Goal: Task Accomplishment & Management: Complete application form

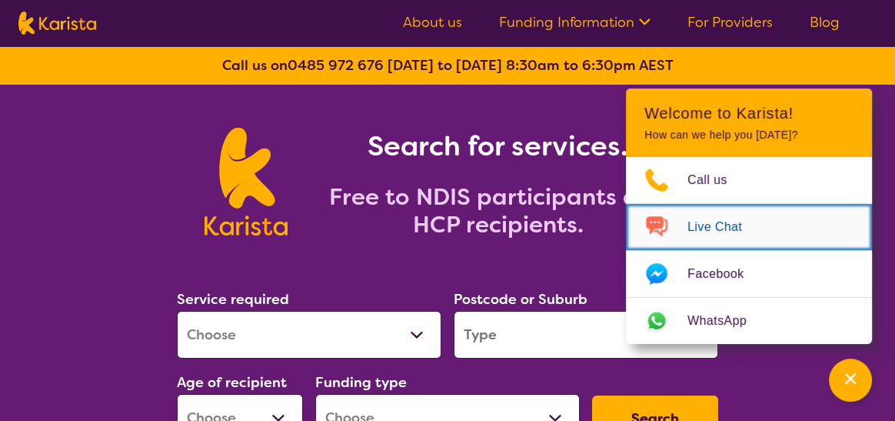
click at [720, 228] on span "Live Chat" at bounding box center [723, 226] width 73 height 23
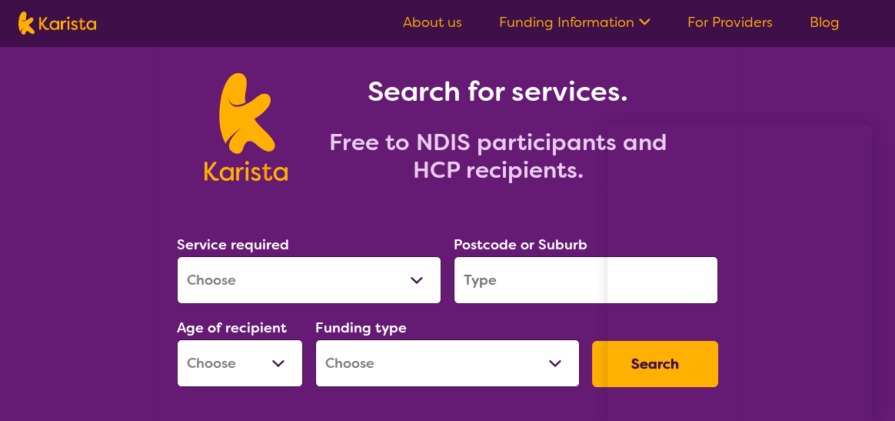
scroll to position [77, 0]
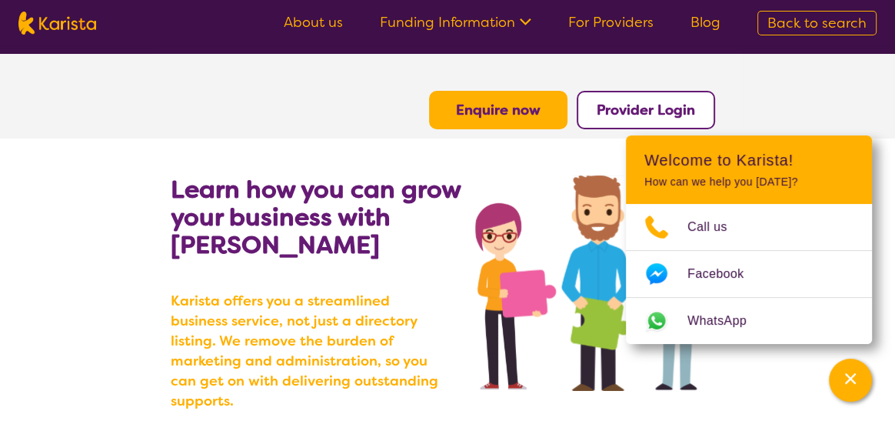
click at [887, 178] on section "Learn how you can grow your business with Karista Karista offers you a streamli…" at bounding box center [447, 288] width 895 height 300
click at [642, 112] on b "Provider Login" at bounding box center [646, 110] width 98 height 18
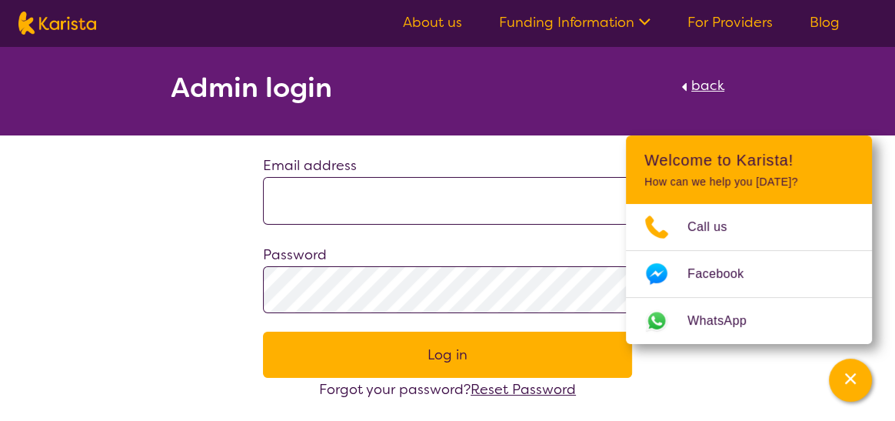
click at [738, 23] on link "For Providers" at bounding box center [729, 22] width 85 height 18
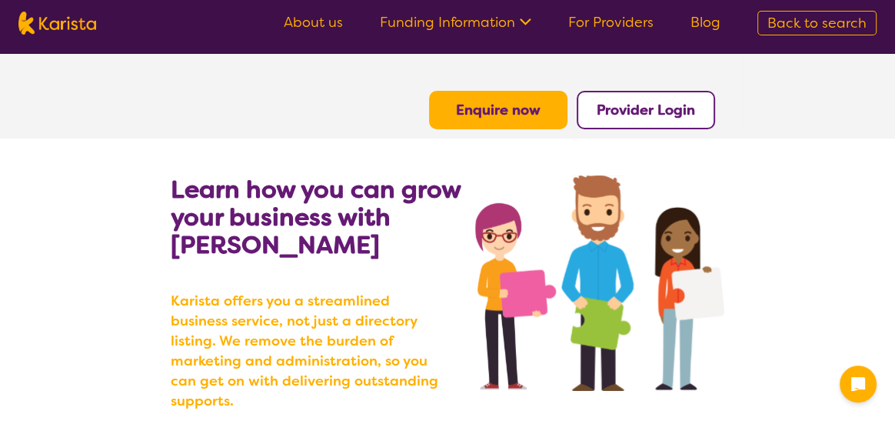
click at [495, 113] on b "Enquire now" at bounding box center [498, 110] width 85 height 18
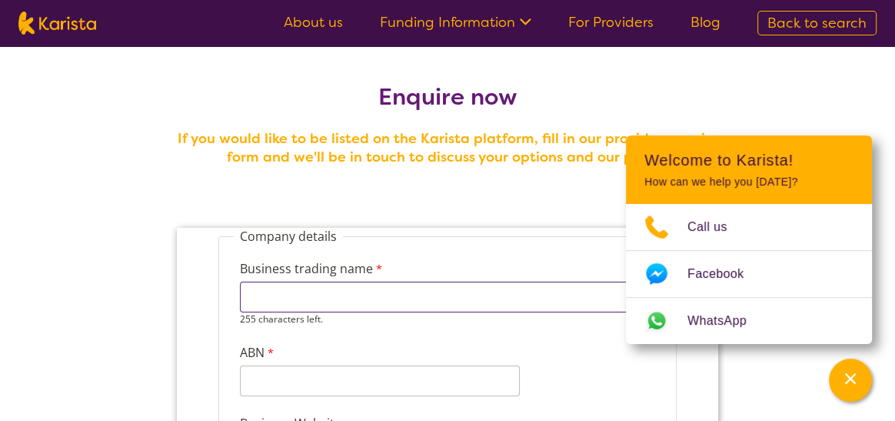
click at [358, 299] on input "Business trading name" at bounding box center [447, 296] width 415 height 31
type input "clover community care pty ltd"
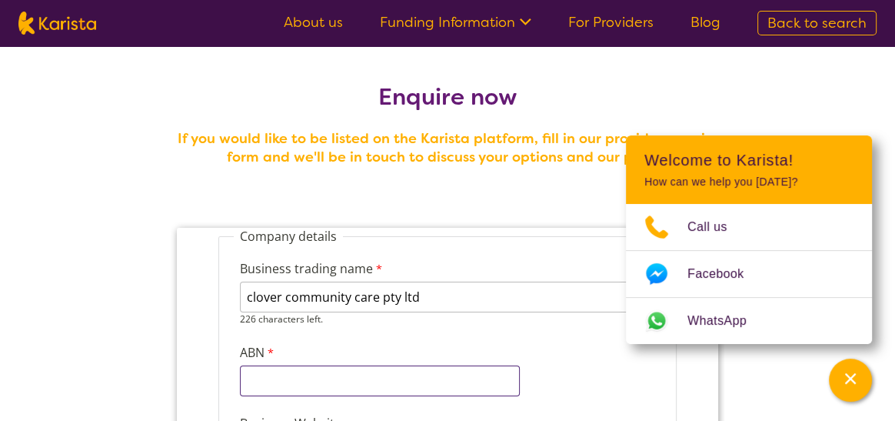
click at [348, 378] on input "ABN" at bounding box center [380, 380] width 280 height 31
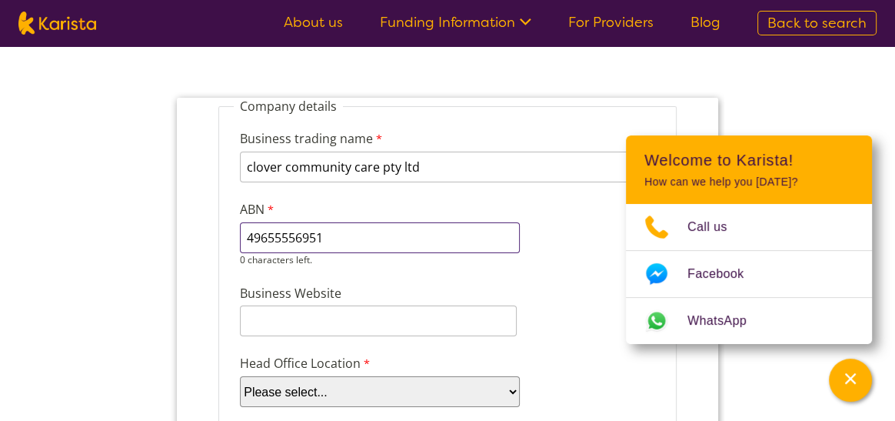
scroll to position [154, 0]
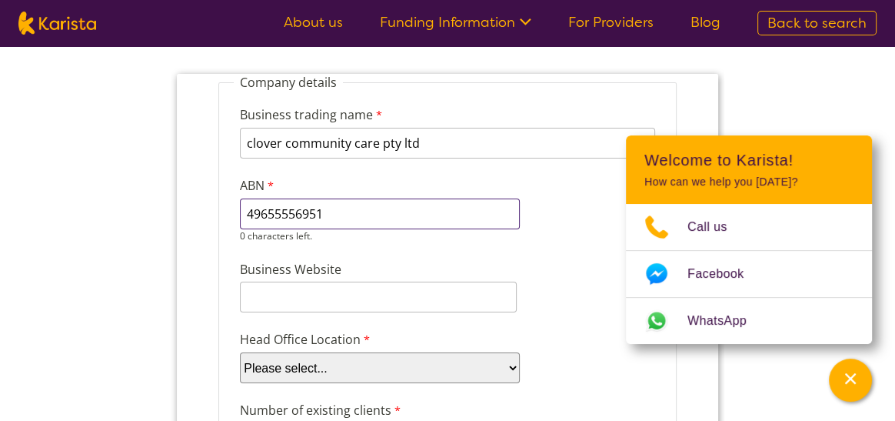
type input "49655556951"
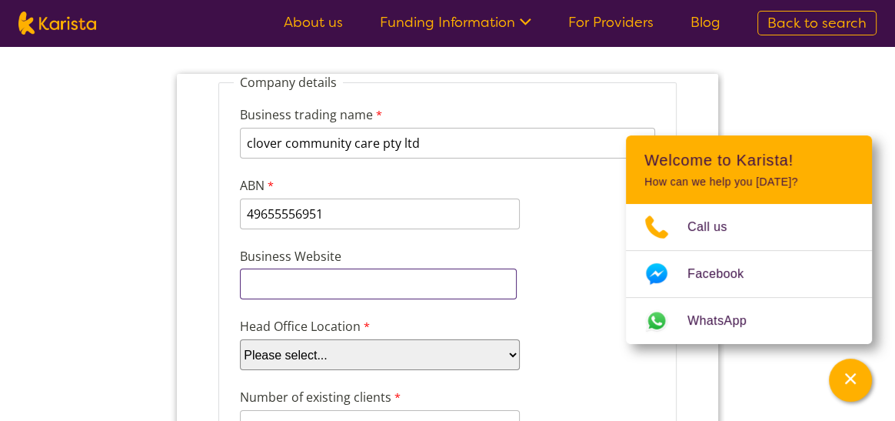
click at [340, 285] on input "Business Website" at bounding box center [378, 283] width 277 height 31
type input "www.clovercare.com.au"
click at [364, 352] on select "Please select... ACT NSW NT QLD SA TAS VIC WA" at bounding box center [380, 354] width 280 height 31
select select "tfa_100"
click at [240, 339] on select "Please select... ACT NSW NT QLD SA TAS VIC WA" at bounding box center [380, 354] width 280 height 31
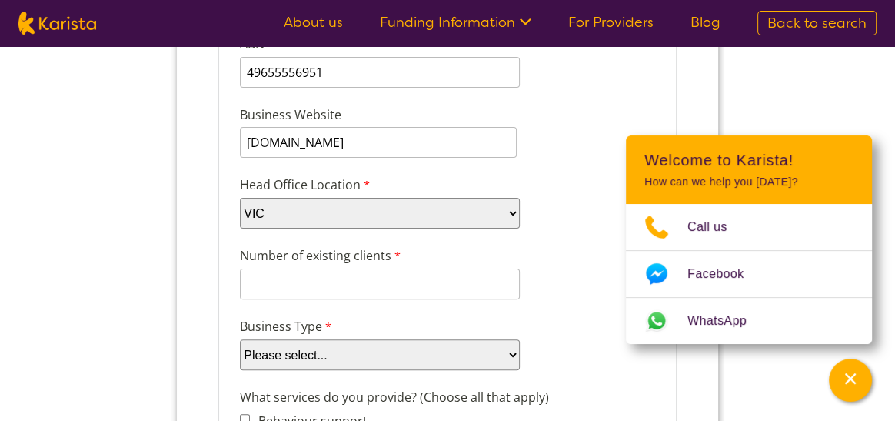
scroll to position [308, 0]
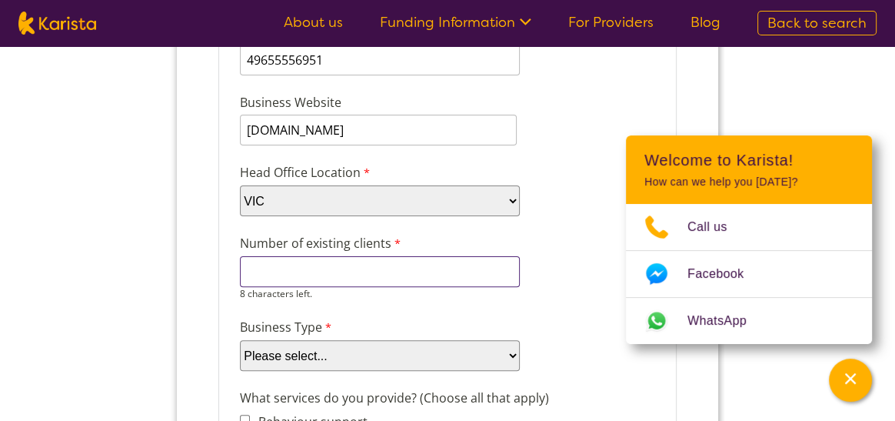
click at [380, 273] on input "Number of existing clients" at bounding box center [380, 271] width 280 height 31
type input "10"
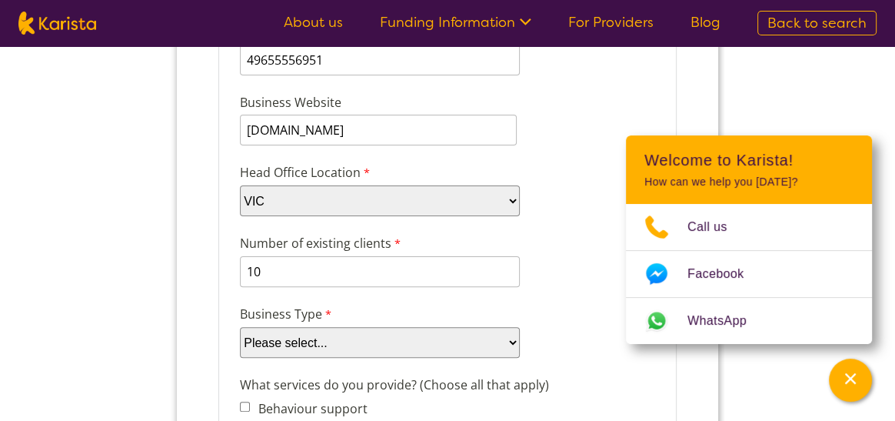
select select "tfa_87"
click at [240, 358] on select "Please select... Company Individual/Sole Trader Other (please specify)" at bounding box center [380, 342] width 280 height 31
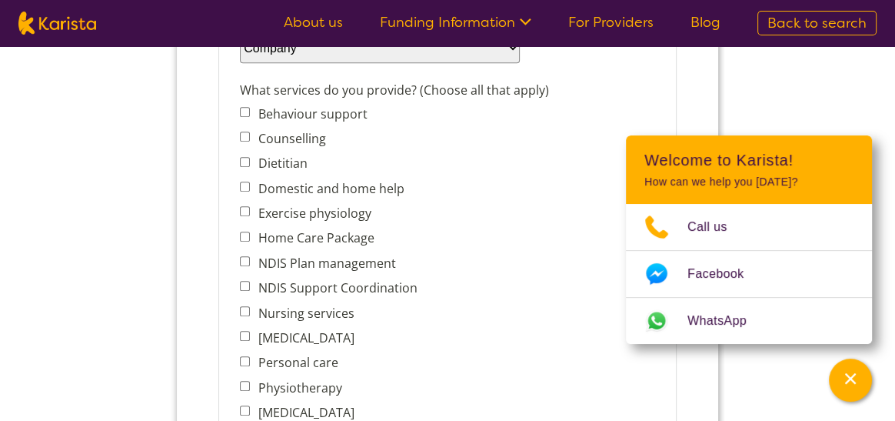
scroll to position [615, 0]
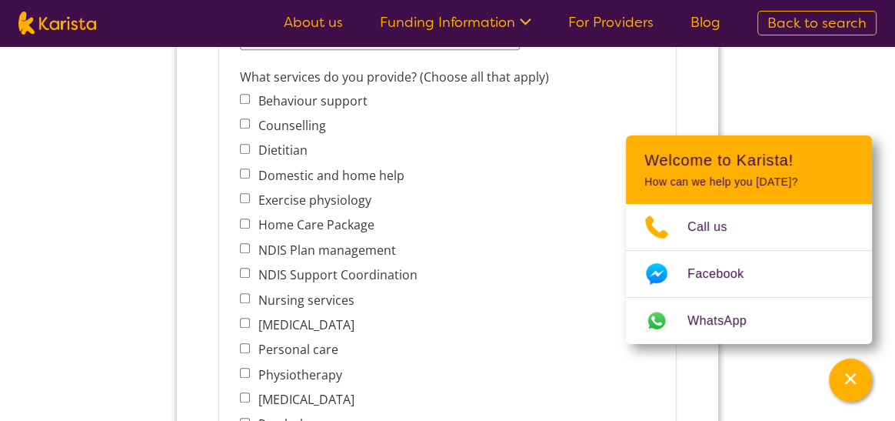
click at [274, 251] on label "NDIS Plan management" at bounding box center [324, 249] width 142 height 17
click at [250, 251] on input "NDIS Plan management" at bounding box center [245, 248] width 10 height 10
click at [271, 248] on label "NDIS Plan management" at bounding box center [324, 249] width 142 height 17
click at [250, 248] on input "NDIS Plan management" at bounding box center [245, 248] width 10 height 10
checkbox input "false"
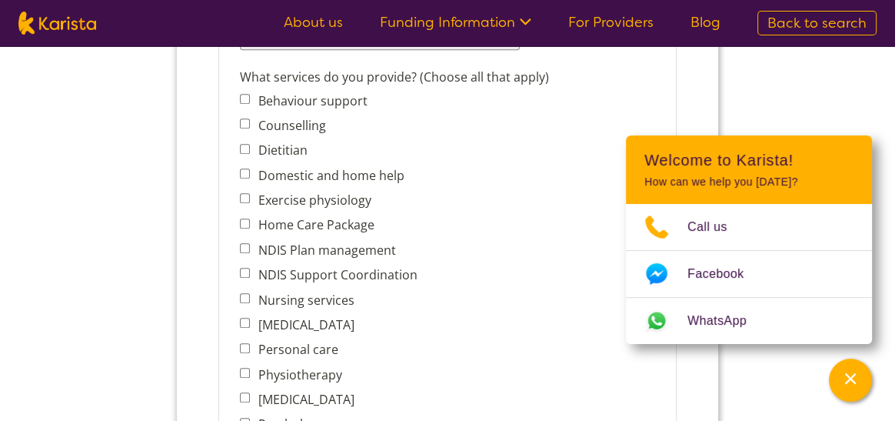
click at [283, 275] on label "NDIS Support Coordination" at bounding box center [335, 274] width 164 height 17
click at [250, 275] on input "NDIS Support Coordination" at bounding box center [245, 273] width 10 height 10
checkbox input "true"
click at [288, 300] on label "Nursing services" at bounding box center [303, 299] width 101 height 17
click at [250, 300] on input "Nursing services" at bounding box center [245, 298] width 10 height 10
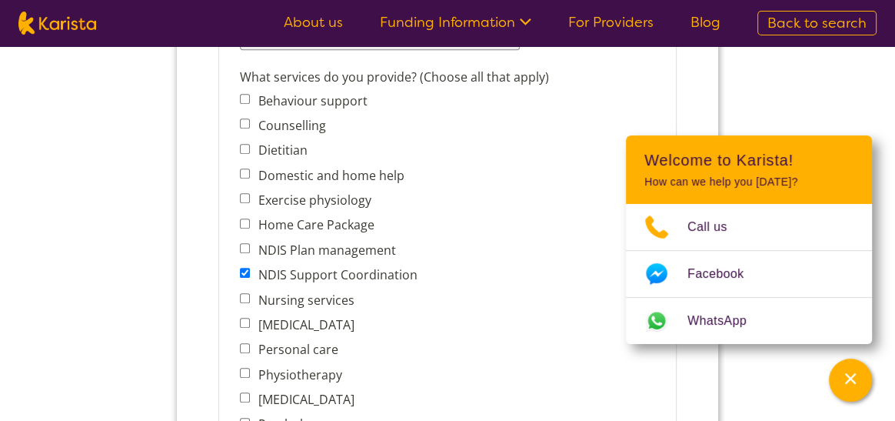
checkbox input "true"
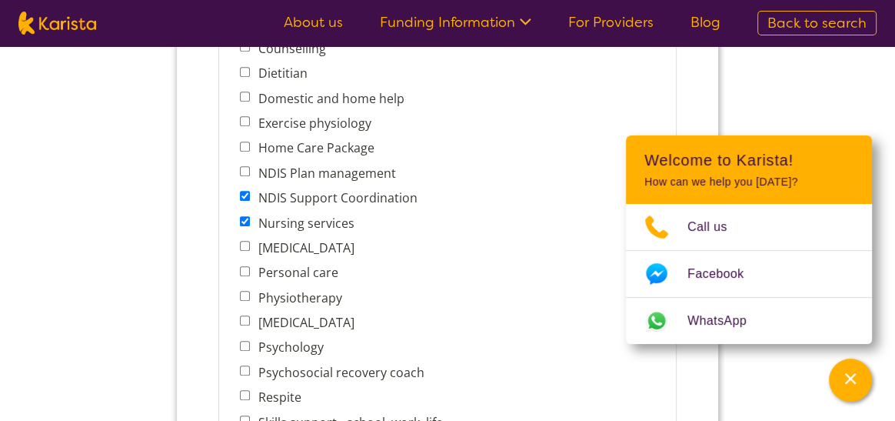
click at [308, 265] on label "Personal care" at bounding box center [295, 272] width 85 height 17
click at [250, 266] on input "Personal care" at bounding box center [245, 271] width 10 height 10
checkbox input "true"
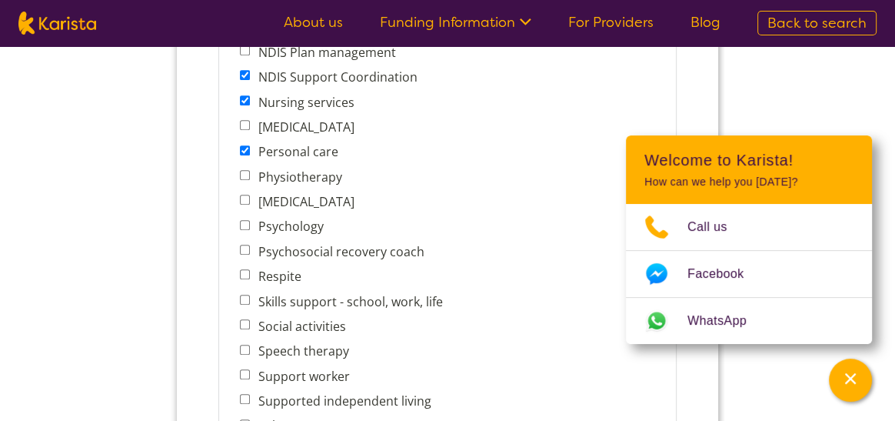
scroll to position [846, 0]
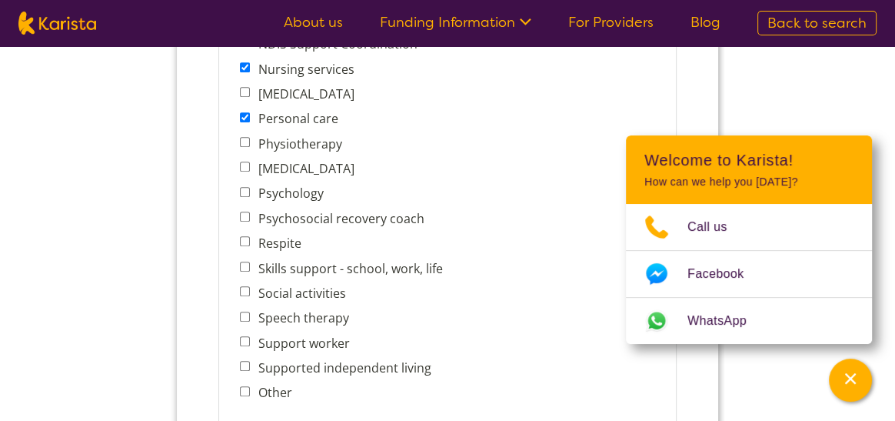
click at [339, 220] on label "Psychosocial recovery coach" at bounding box center [338, 218] width 171 height 17
click at [250, 220] on input "Psychosocial recovery coach" at bounding box center [245, 216] width 10 height 10
checkbox input "true"
click at [285, 241] on label "Respite" at bounding box center [277, 243] width 48 height 17
click at [250, 241] on input "Respite" at bounding box center [245, 241] width 10 height 10
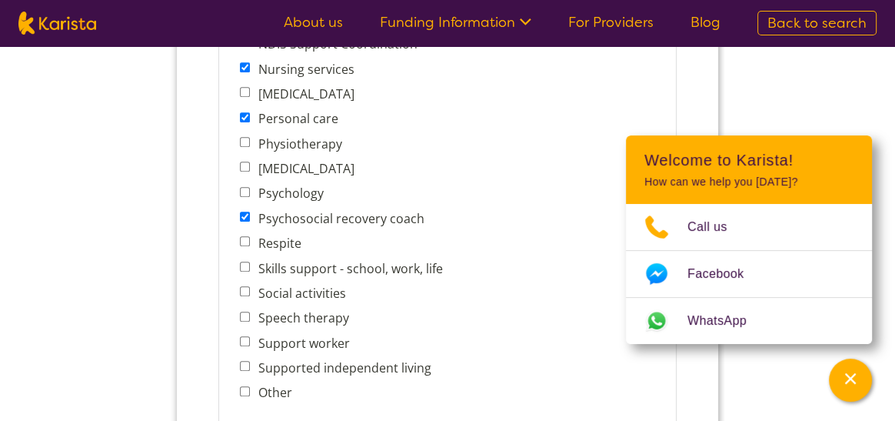
checkbox input "true"
click at [296, 266] on label "Skills support - school, work, life" at bounding box center [347, 268] width 189 height 17
click at [250, 266] on input "Skills support - school, work, life" at bounding box center [245, 266] width 10 height 10
checkbox input "true"
click at [293, 291] on label "Social activities" at bounding box center [299, 293] width 92 height 17
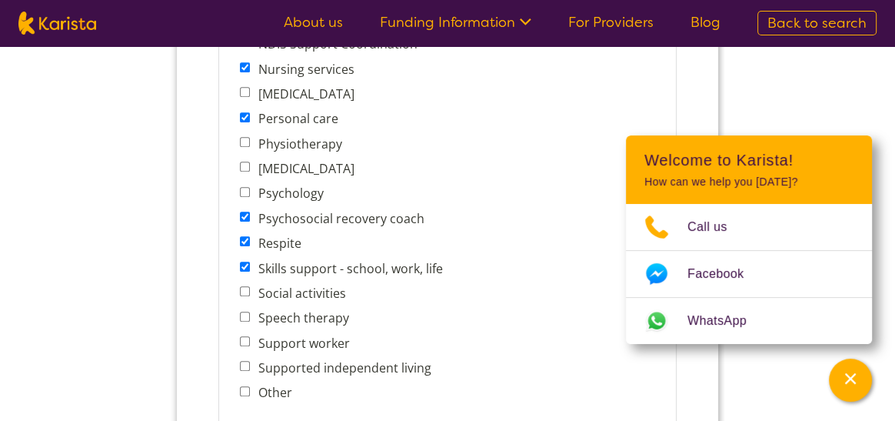
click at [250, 291] on input "Social activities" at bounding box center [245, 291] width 10 height 10
checkbox input "true"
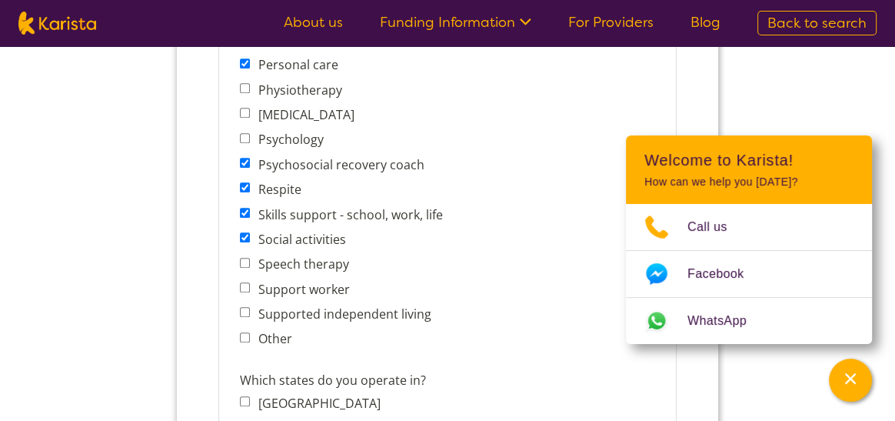
scroll to position [923, 0]
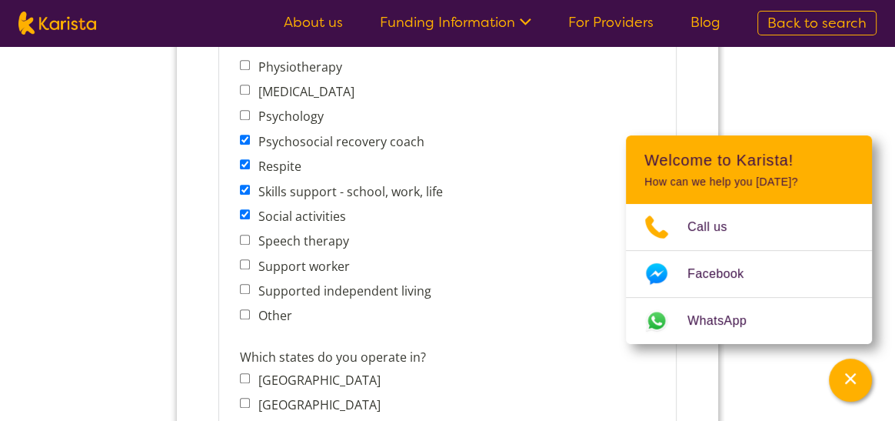
click at [315, 265] on label "Support worker" at bounding box center [301, 266] width 96 height 17
click at [250, 265] on input "Support worker" at bounding box center [245, 264] width 10 height 10
checkbox input "true"
click at [316, 291] on label "Supported independent living" at bounding box center [342, 290] width 178 height 17
click at [250, 291] on input "Supported independent living" at bounding box center [245, 289] width 10 height 10
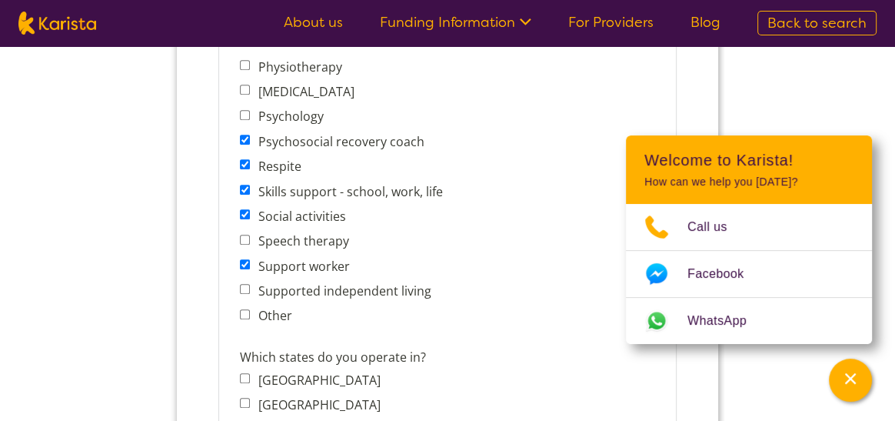
checkbox input "true"
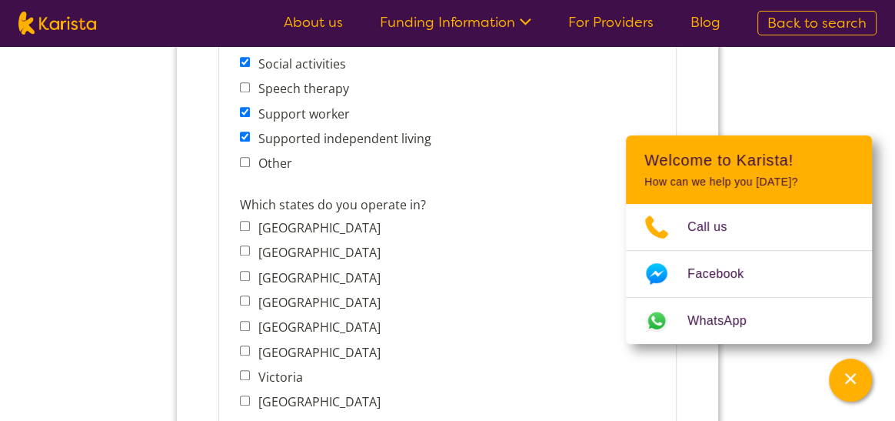
scroll to position [1077, 0]
click at [278, 160] on label "Other" at bounding box center [272, 161] width 38 height 17
click at [250, 160] on input "Other" at bounding box center [245, 160] width 10 height 10
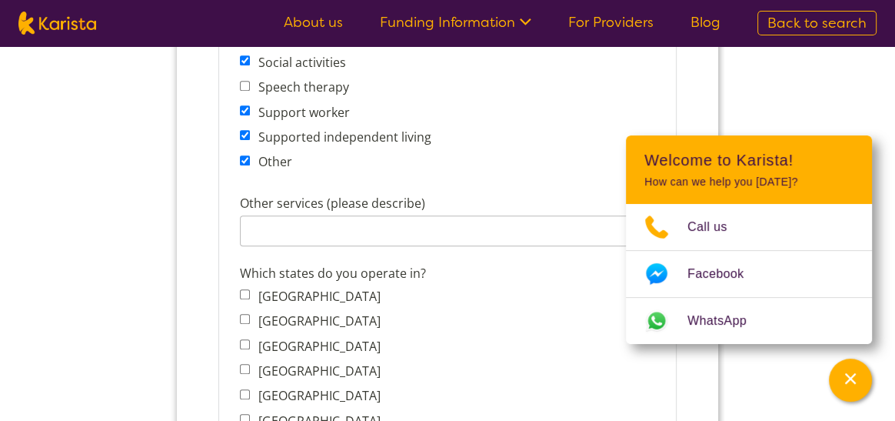
click at [245, 158] on input "Other" at bounding box center [245, 160] width 10 height 10
checkbox input "false"
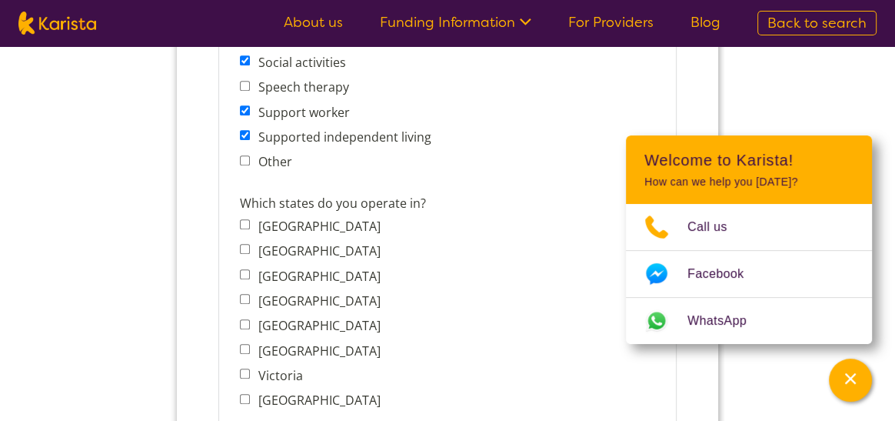
click at [253, 370] on label "Victoria" at bounding box center [277, 375] width 49 height 17
click at [250, 370] on input "Victoria" at bounding box center [245, 373] width 10 height 10
checkbox input "true"
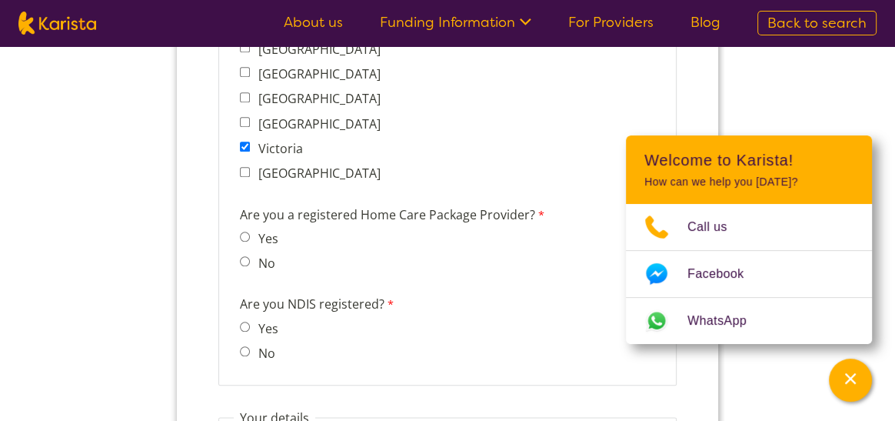
scroll to position [1307, 0]
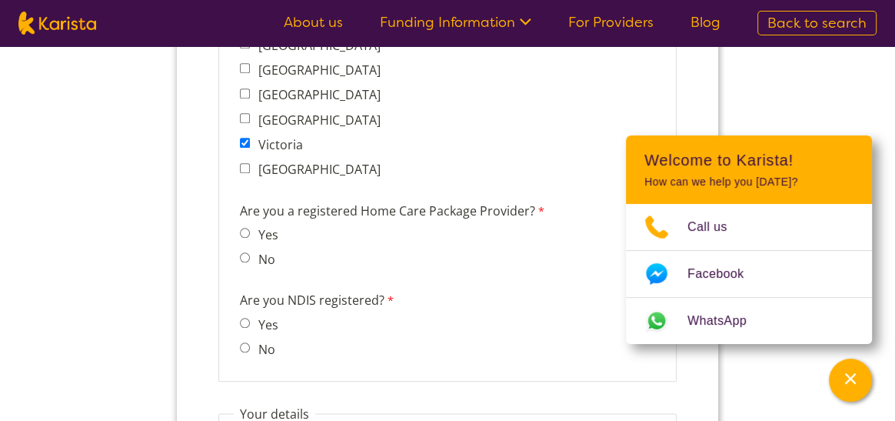
click at [261, 258] on label "No" at bounding box center [264, 259] width 22 height 17
click at [250, 258] on input "No" at bounding box center [245, 257] width 10 height 10
radio input "true"
click at [277, 320] on label "Yes" at bounding box center [265, 324] width 25 height 17
click at [250, 320] on input "Yes" at bounding box center [245, 323] width 10 height 10
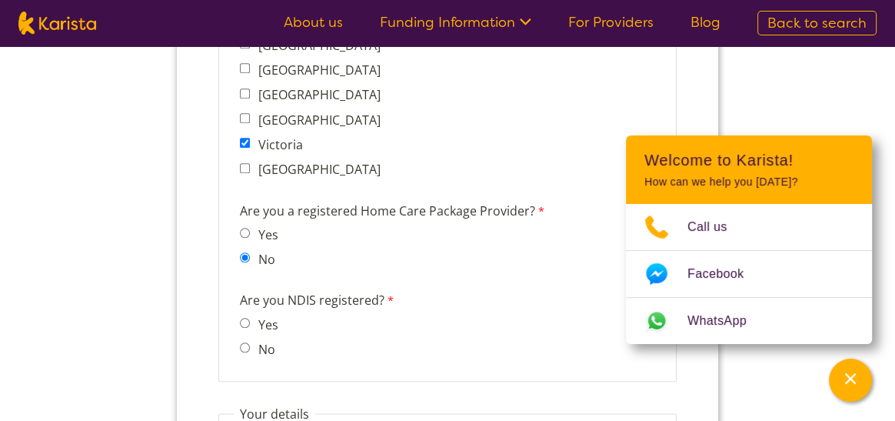
radio input "true"
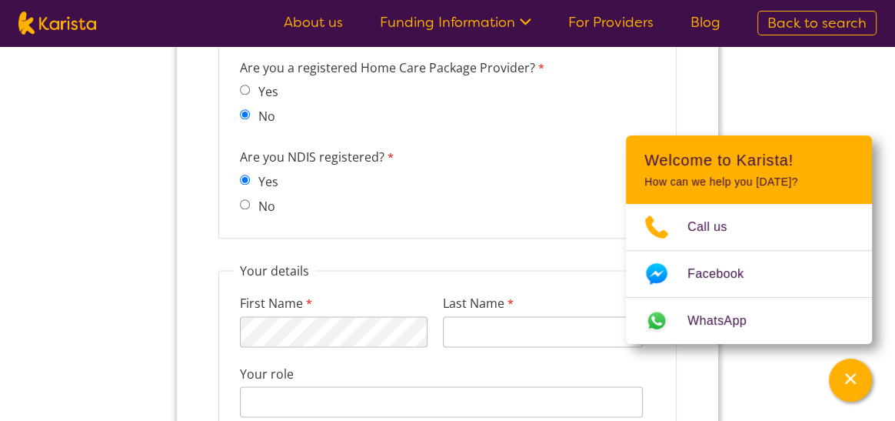
scroll to position [1461, 0]
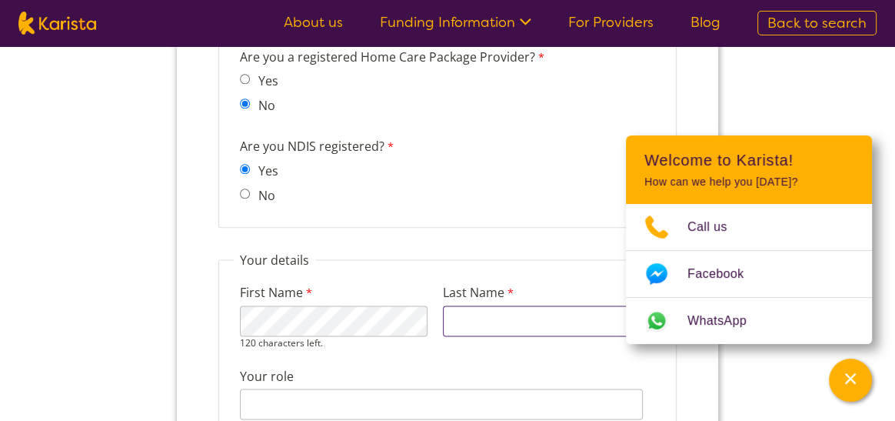
type input "karanja"
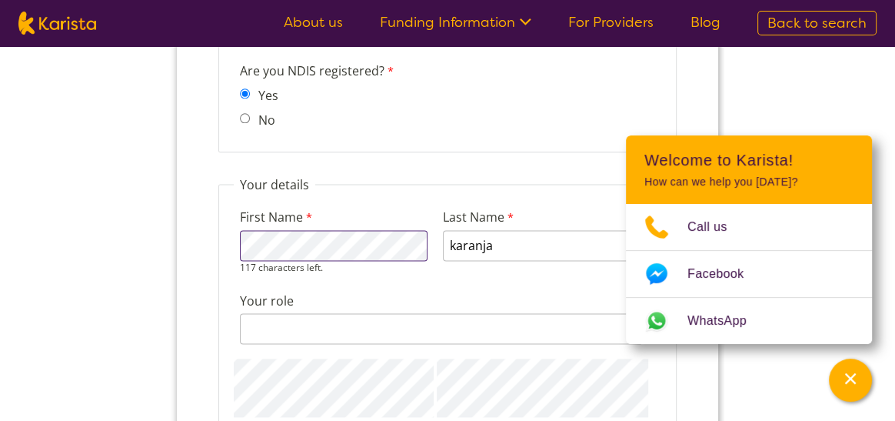
scroll to position [1615, 0]
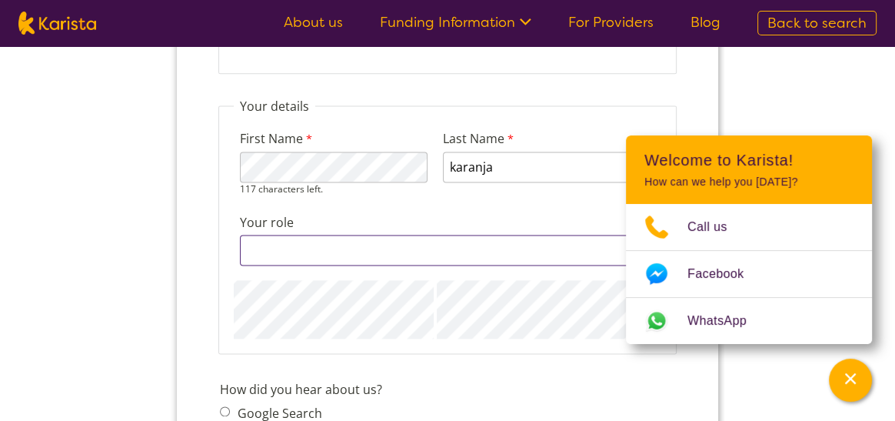
click at [320, 251] on div "128 characters left." at bounding box center [441, 250] width 403 height 31
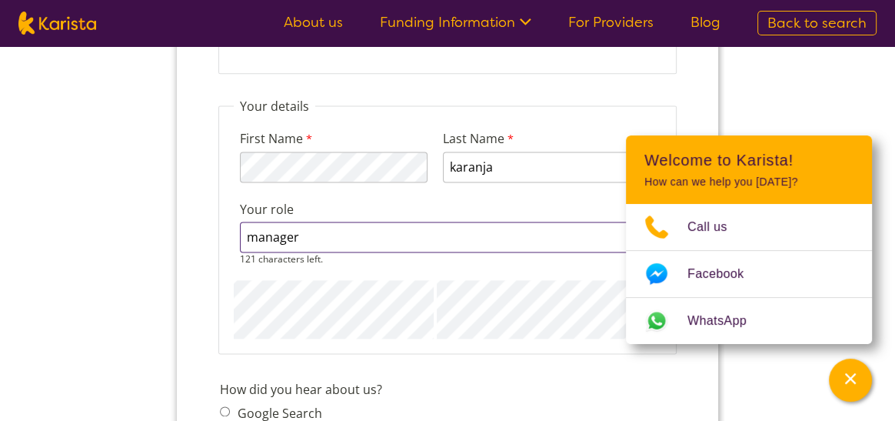
type input "manager"
click at [388, 303] on div "First Name 117 characters left. Last Name karanja Your role manager 121 charact…" at bounding box center [448, 227] width 428 height 224
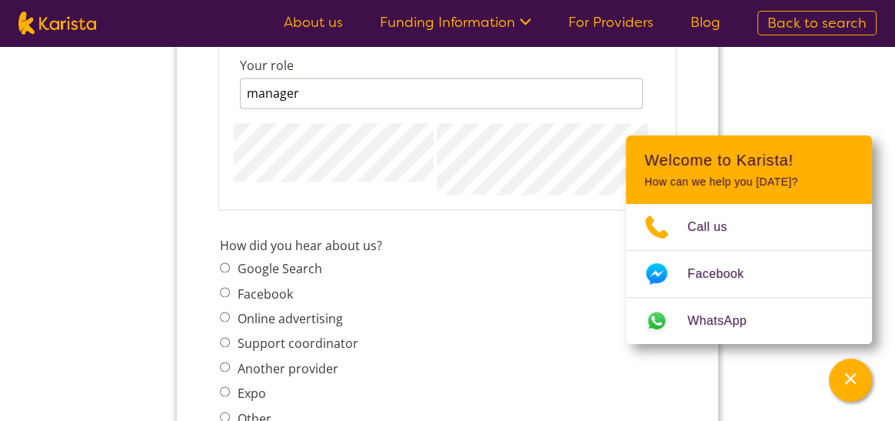
scroll to position [1769, 0]
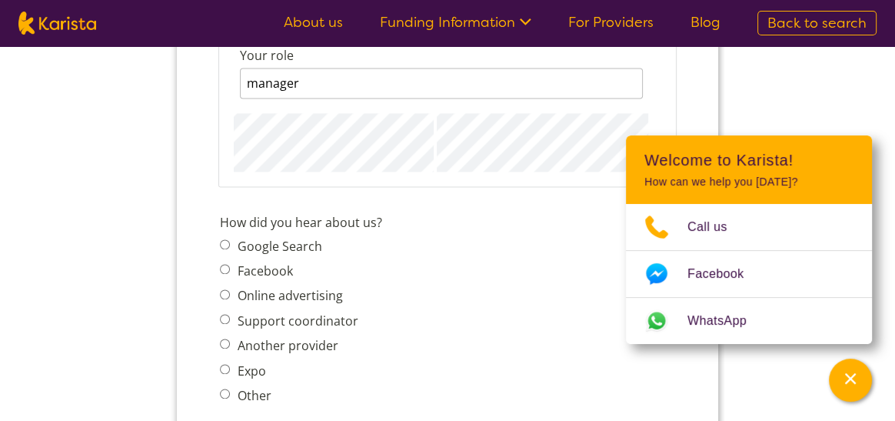
click at [297, 259] on span "Google Search Facebook Online advertising Support coordinator Another provider …" at bounding box center [294, 320] width 148 height 171
click at [236, 241] on label "Google Search" at bounding box center [277, 246] width 89 height 17
click at [230, 241] on input "Google Search" at bounding box center [225, 244] width 10 height 10
radio input "true"
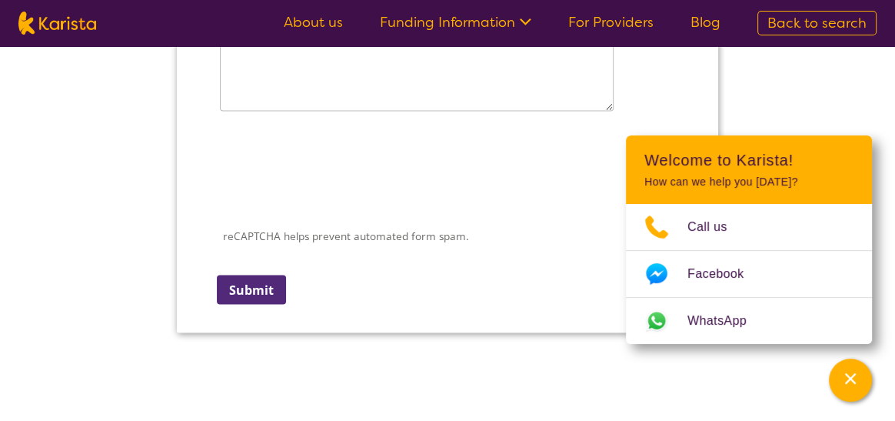
scroll to position [2230, 0]
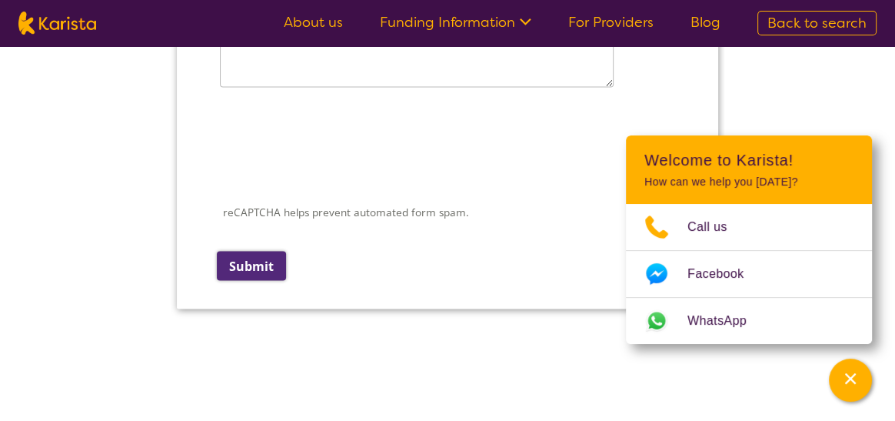
click at [254, 265] on input "Submit" at bounding box center [251, 265] width 69 height 29
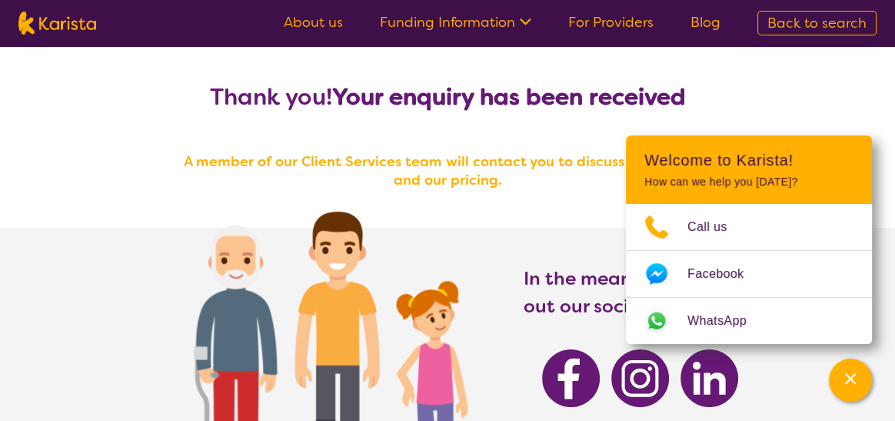
click at [511, 226] on div "Thank you! Your enquiry has been received A member of our Client Services team …" at bounding box center [447, 346] width 895 height 601
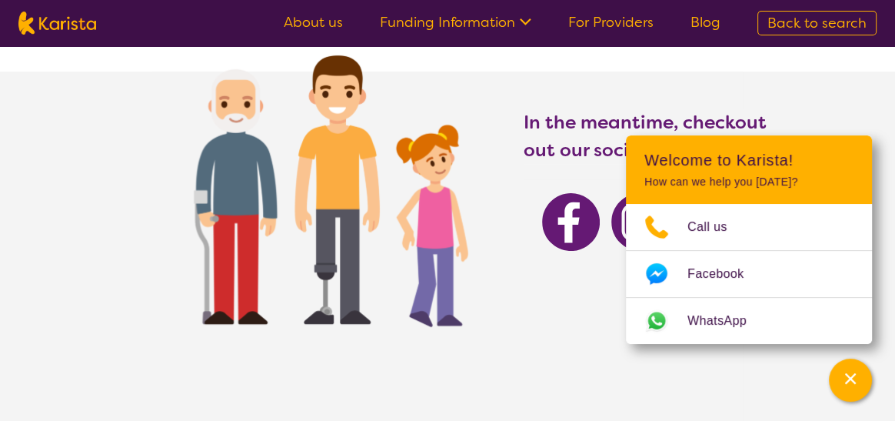
scroll to position [154, 0]
